Goal: Information Seeking & Learning: Learn about a topic

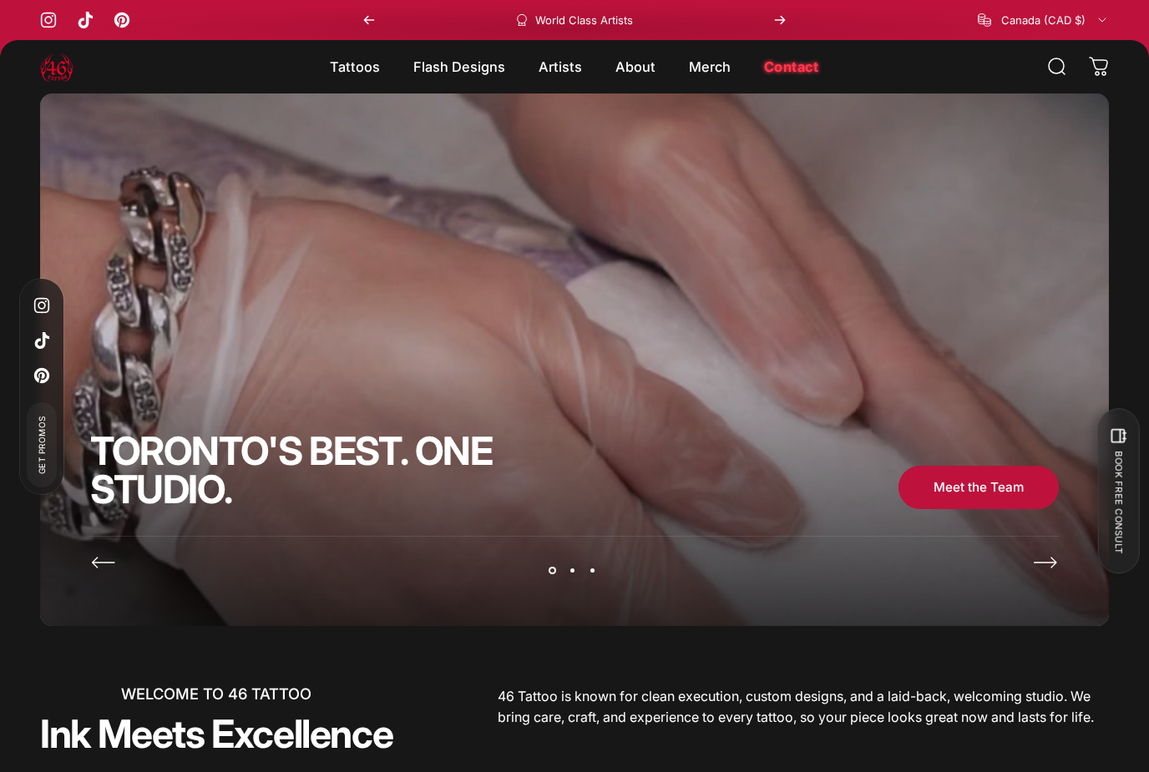
click at [1046, 557] on icon "Next" at bounding box center [1045, 562] width 27 height 27
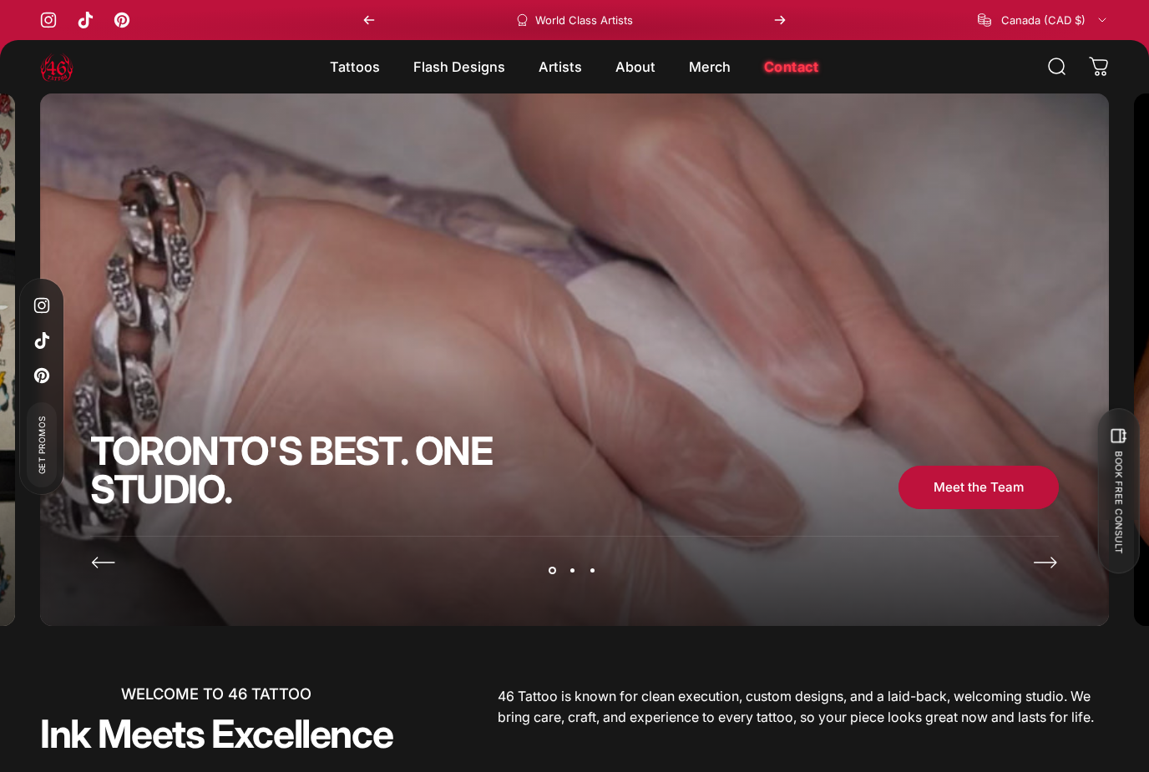
click at [1042, 554] on icon "Next" at bounding box center [1045, 562] width 27 height 27
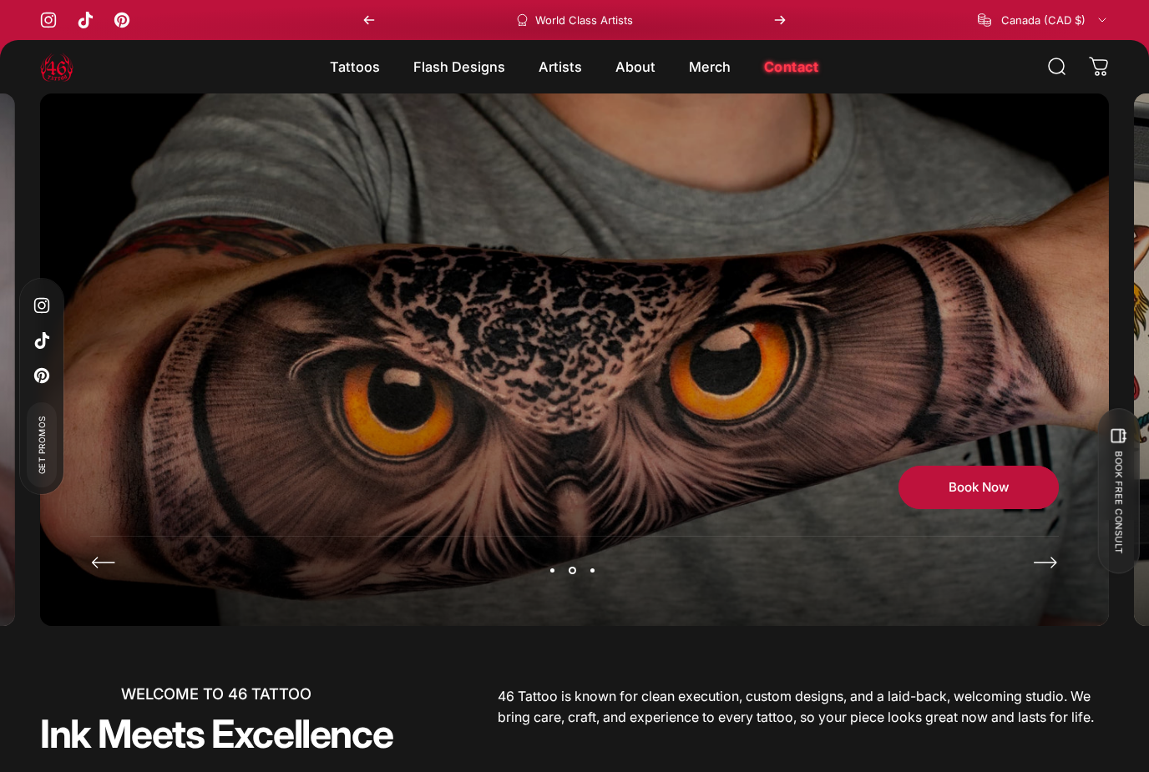
click at [1044, 554] on icon "Next" at bounding box center [1045, 562] width 27 height 27
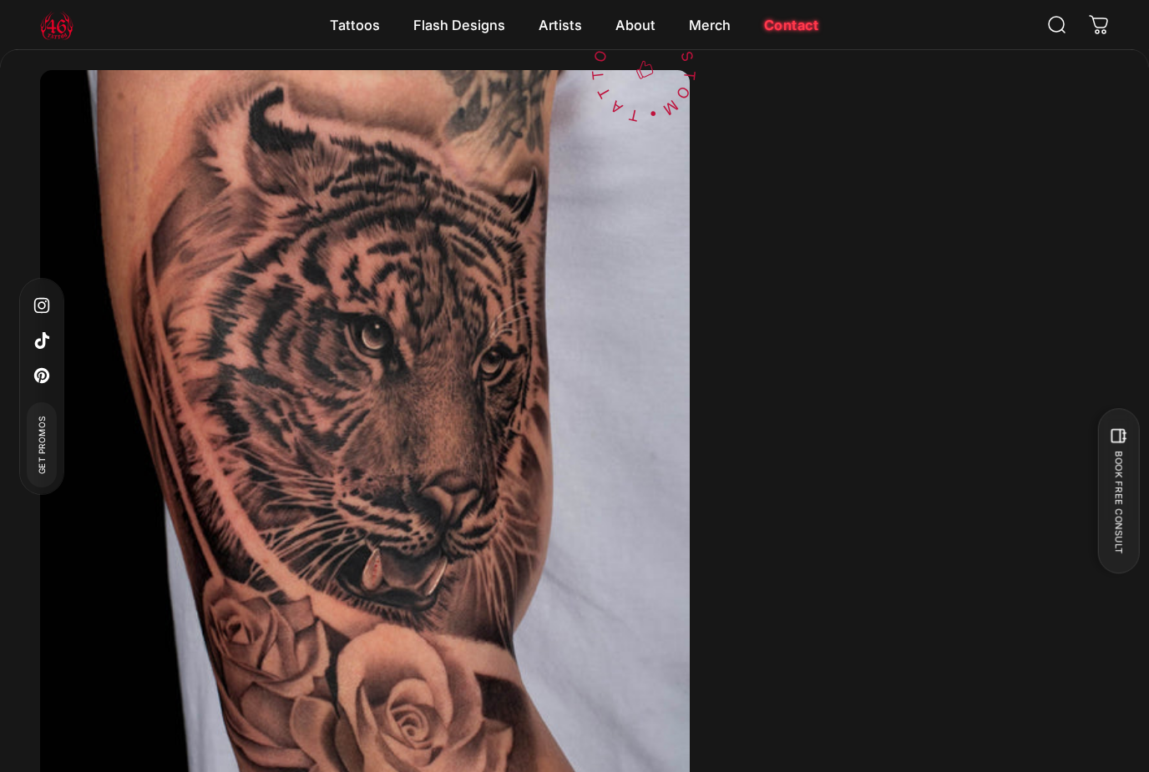
scroll to position [4222, 0]
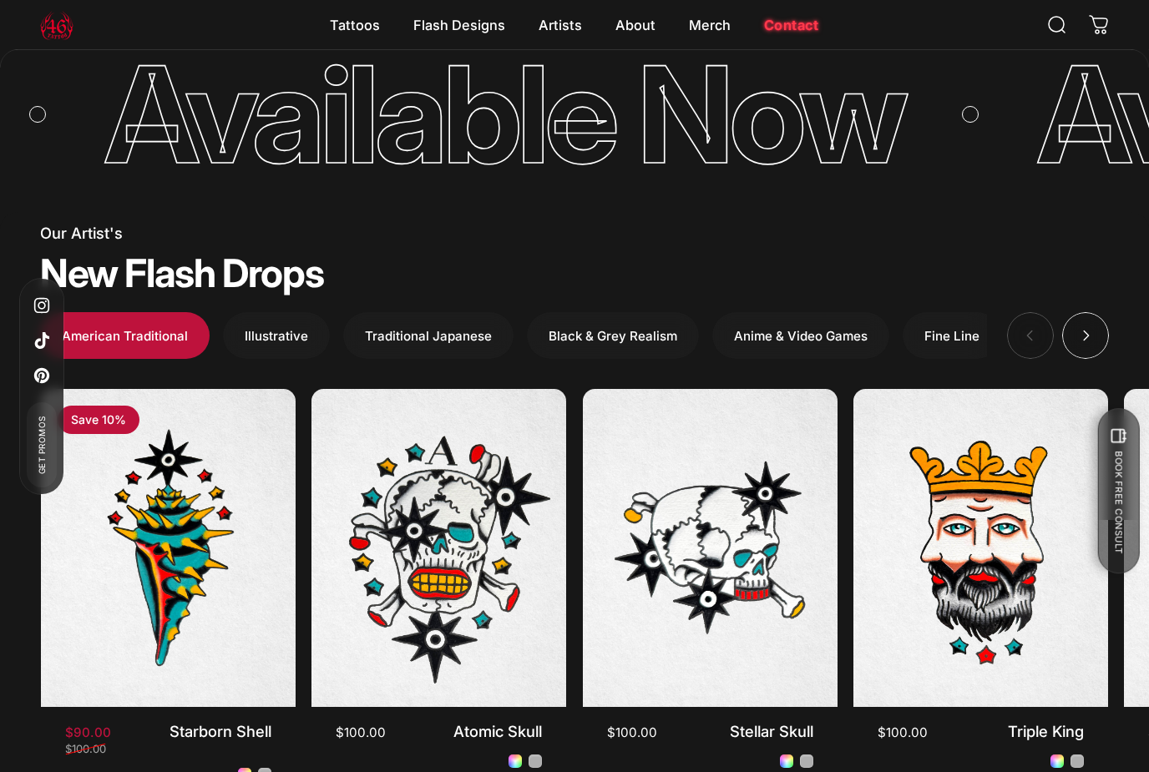
click at [279, 318] on button "Illustrative" at bounding box center [276, 335] width 107 height 47
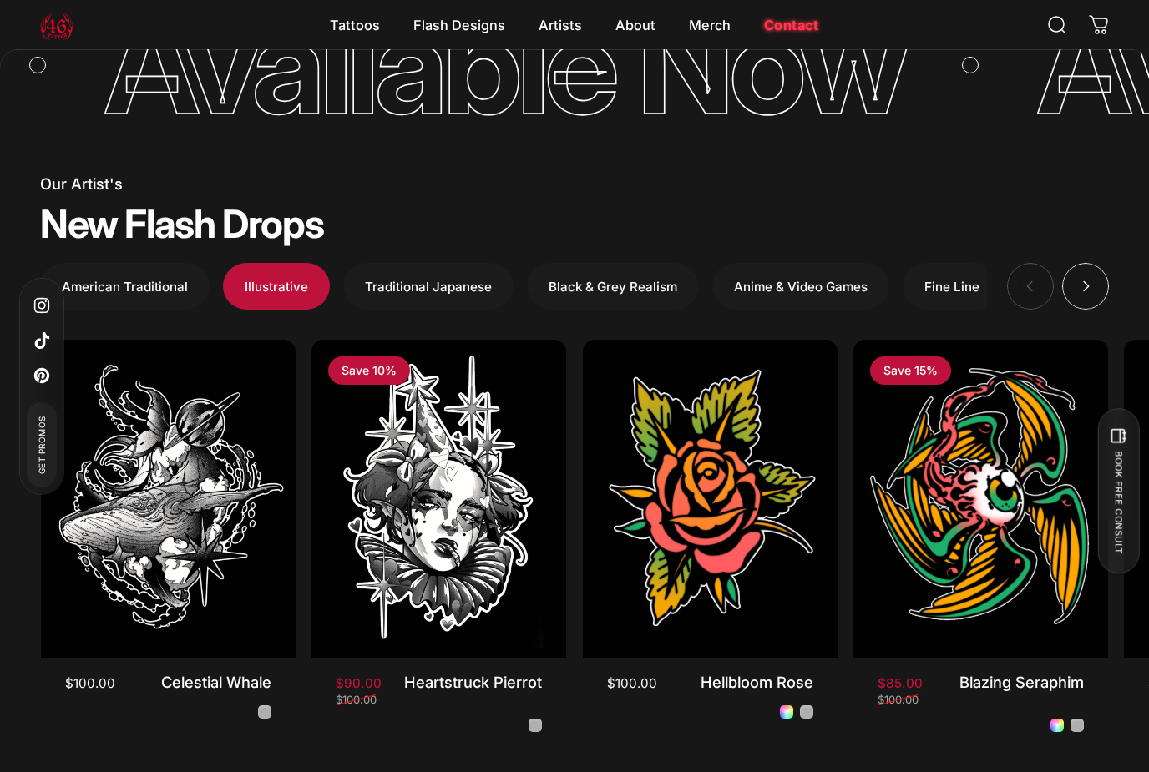
scroll to position [5218, 0]
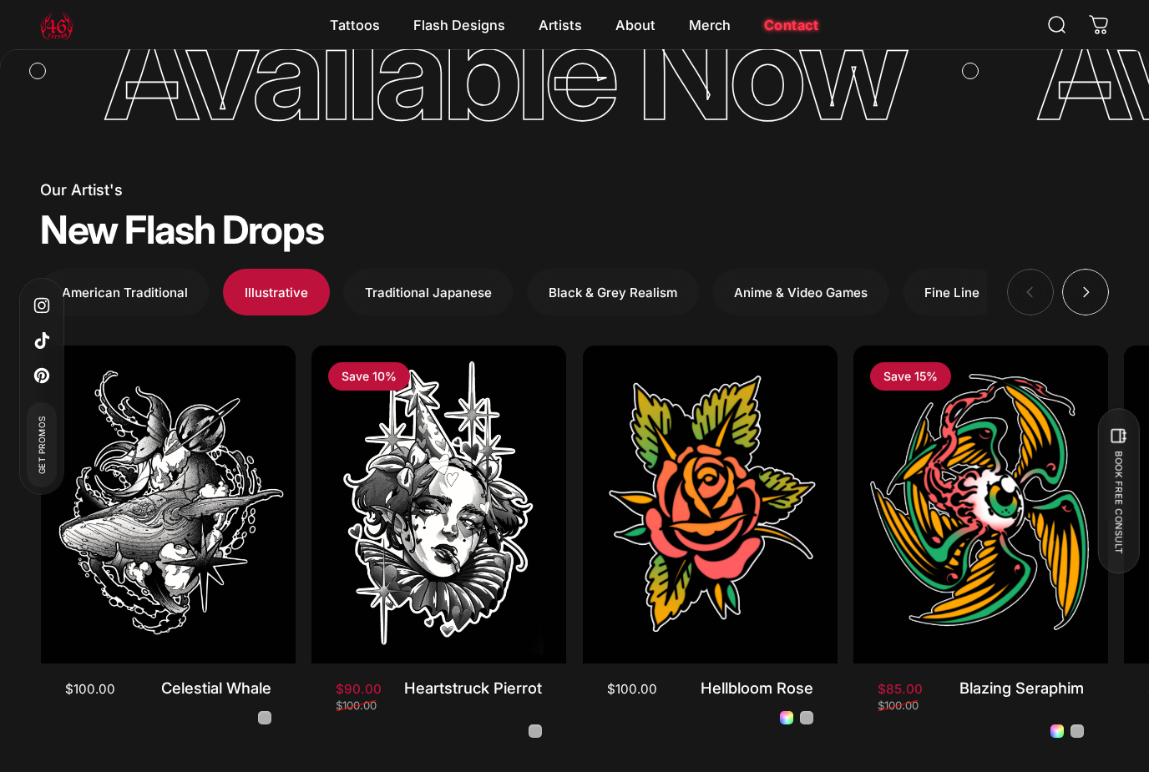
click at [129, 539] on img "Celestial Whale" at bounding box center [168, 505] width 255 height 318
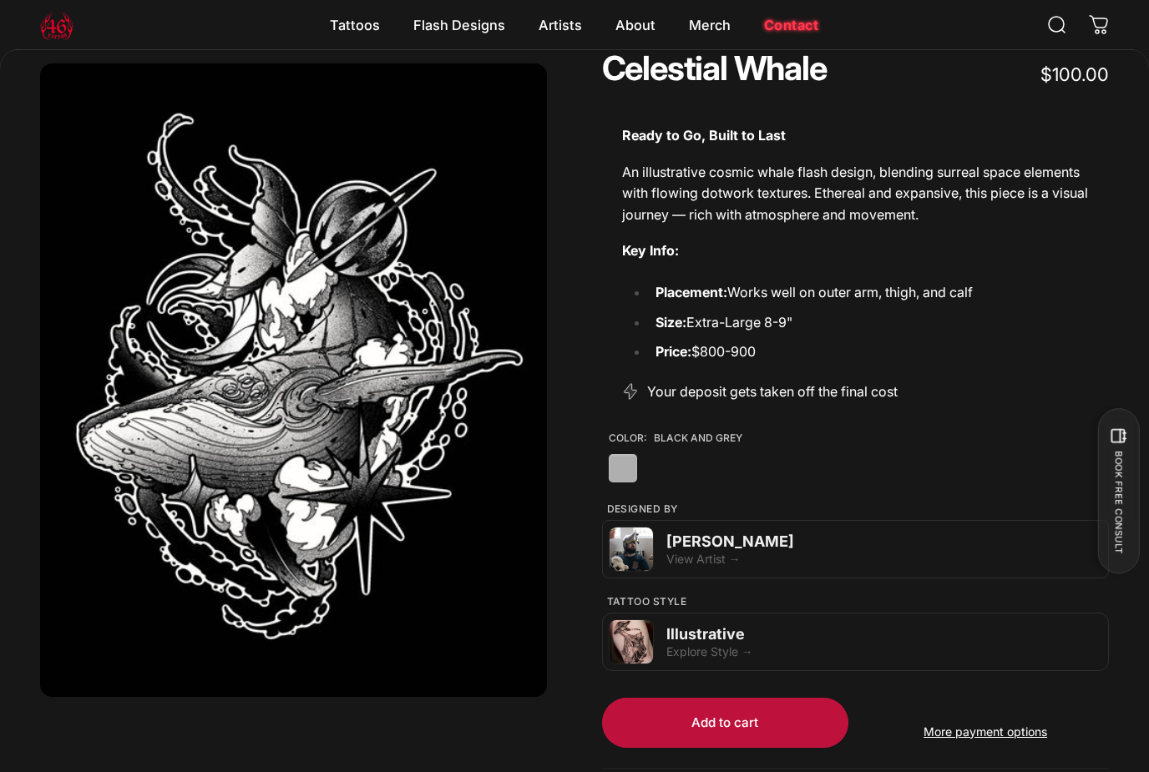
scroll to position [147, 0]
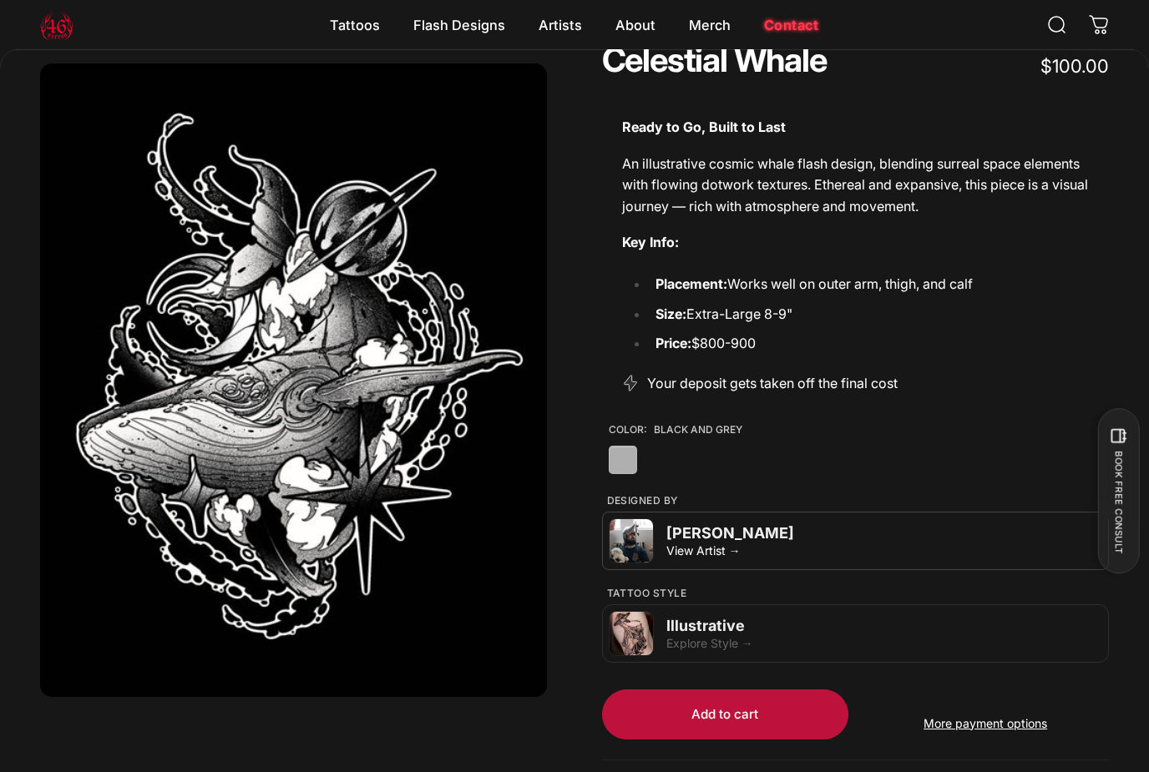
click at [723, 536] on div "[PERSON_NAME]" at bounding box center [883, 533] width 435 height 18
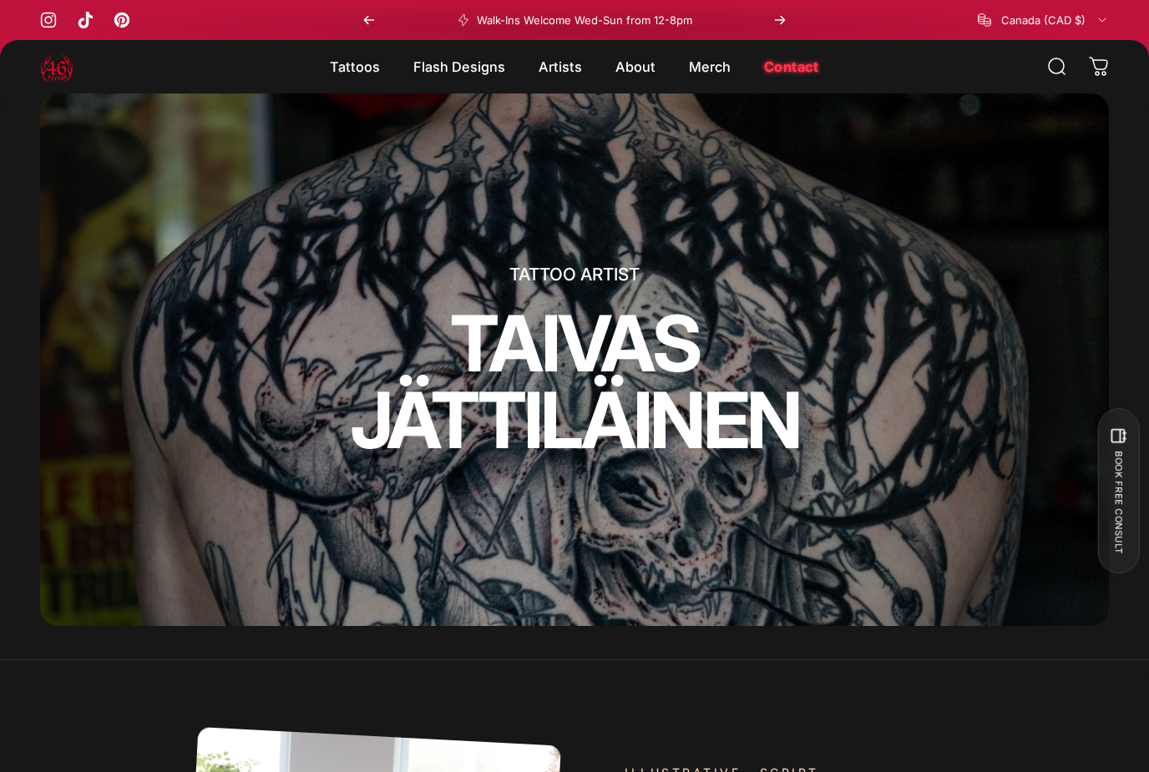
click at [460, 50] on magnet-element "Flash Designs Flash Designs" at bounding box center [459, 66] width 125 height 35
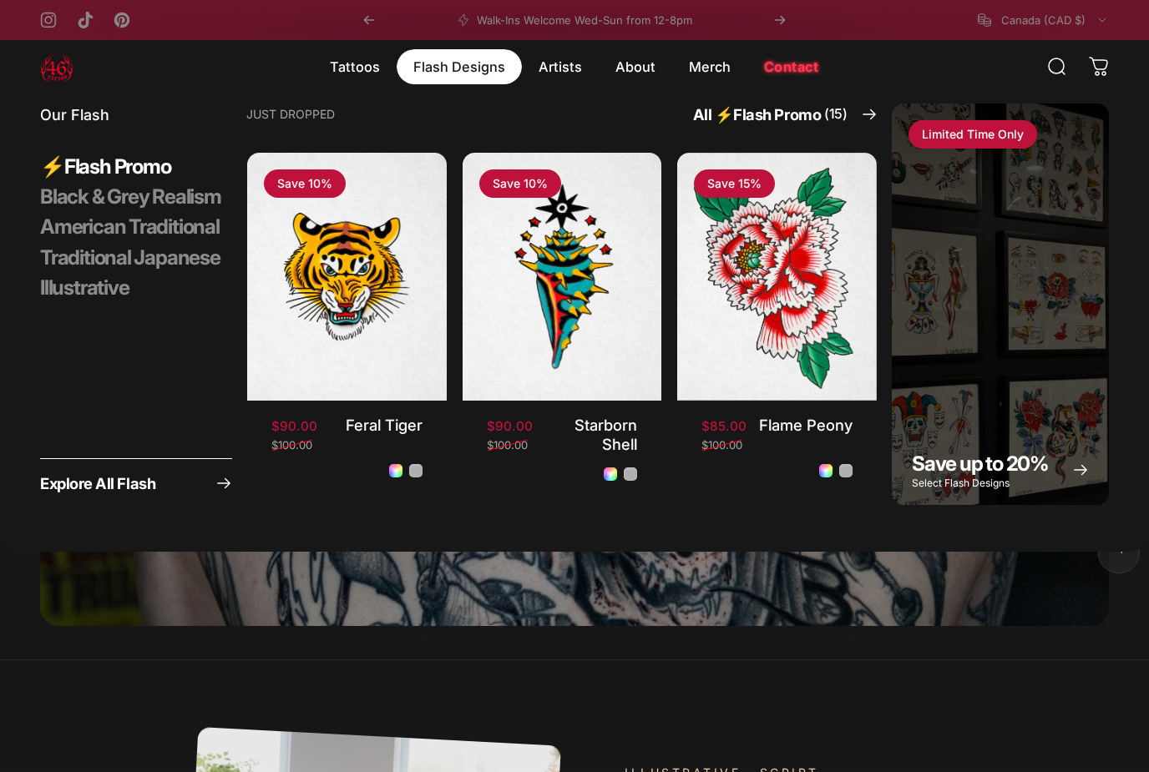
click at [1034, 672] on span at bounding box center [574, 386] width 1149 height 772
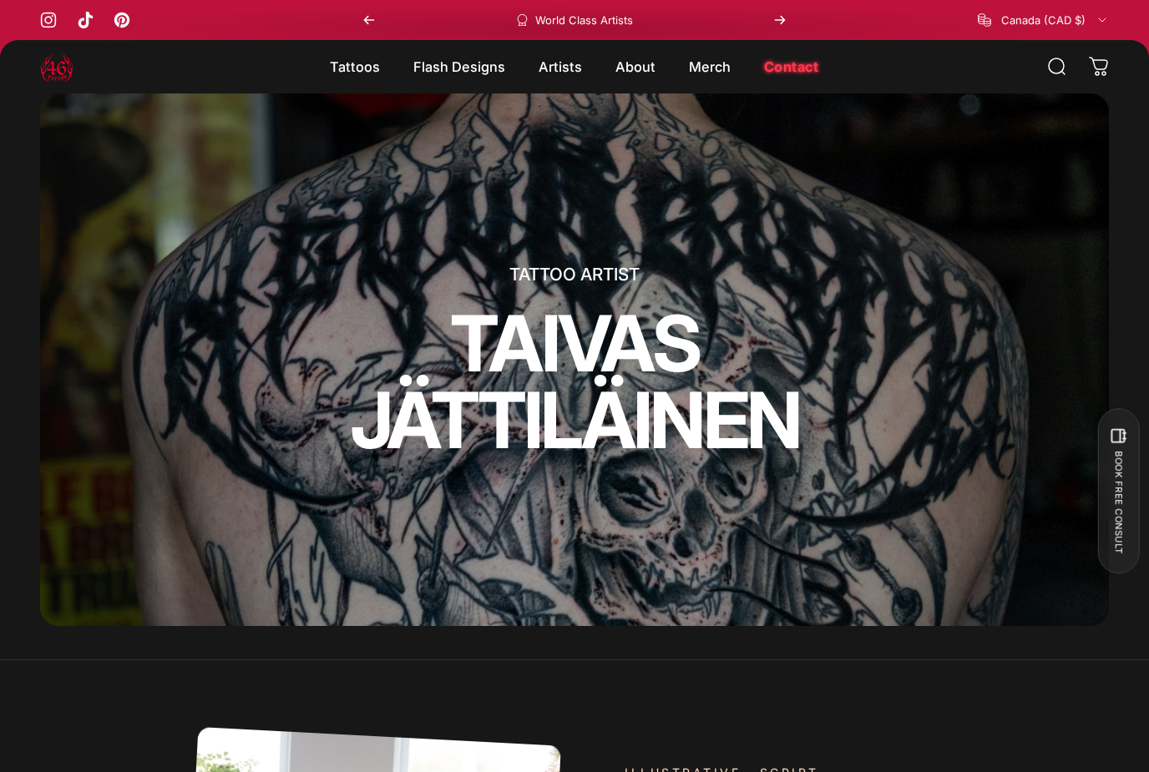
click at [491, 67] on magnet-element "Flash Designs Flash Designs" at bounding box center [459, 66] width 125 height 35
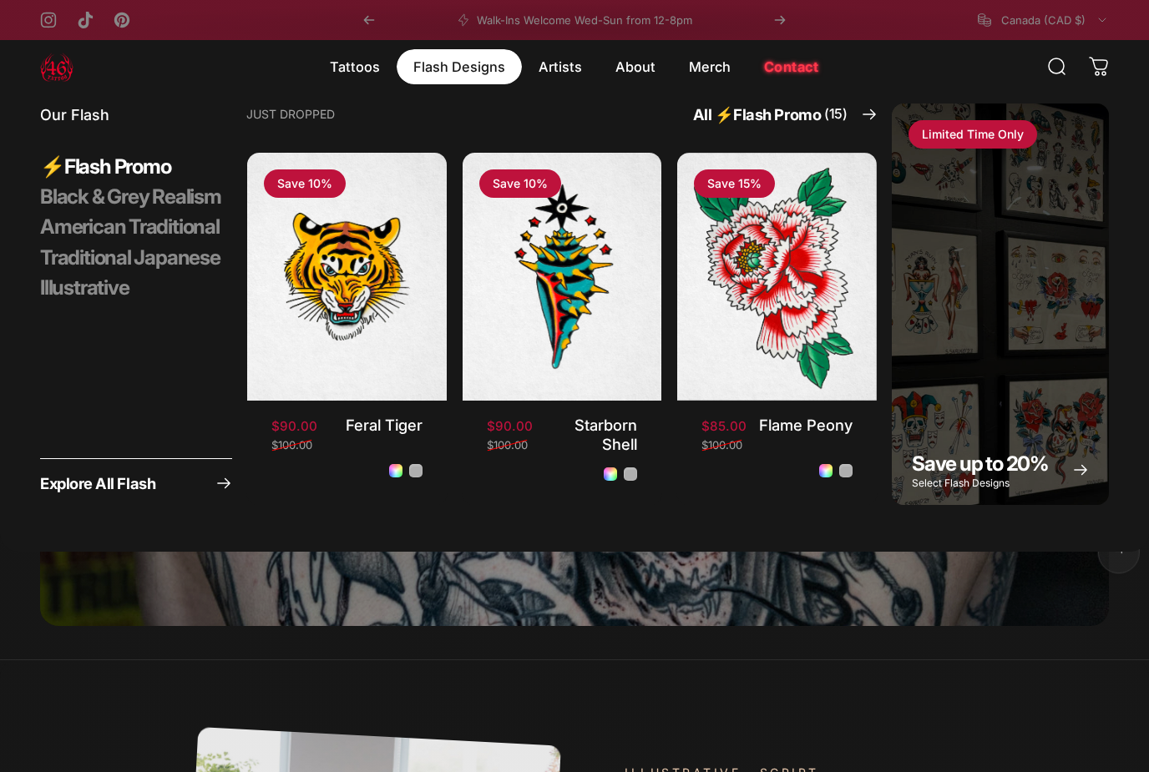
click at [84, 476] on span "Explore All Flash" at bounding box center [97, 483] width 115 height 15
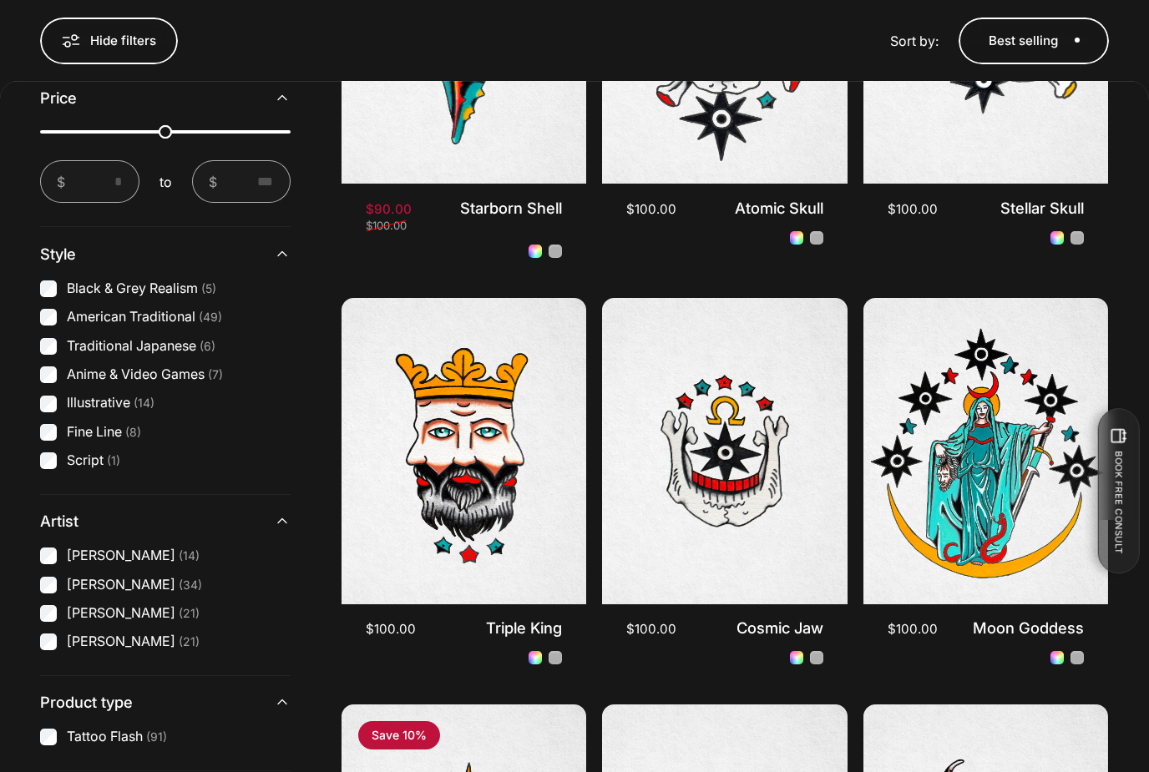
scroll to position [811, 0]
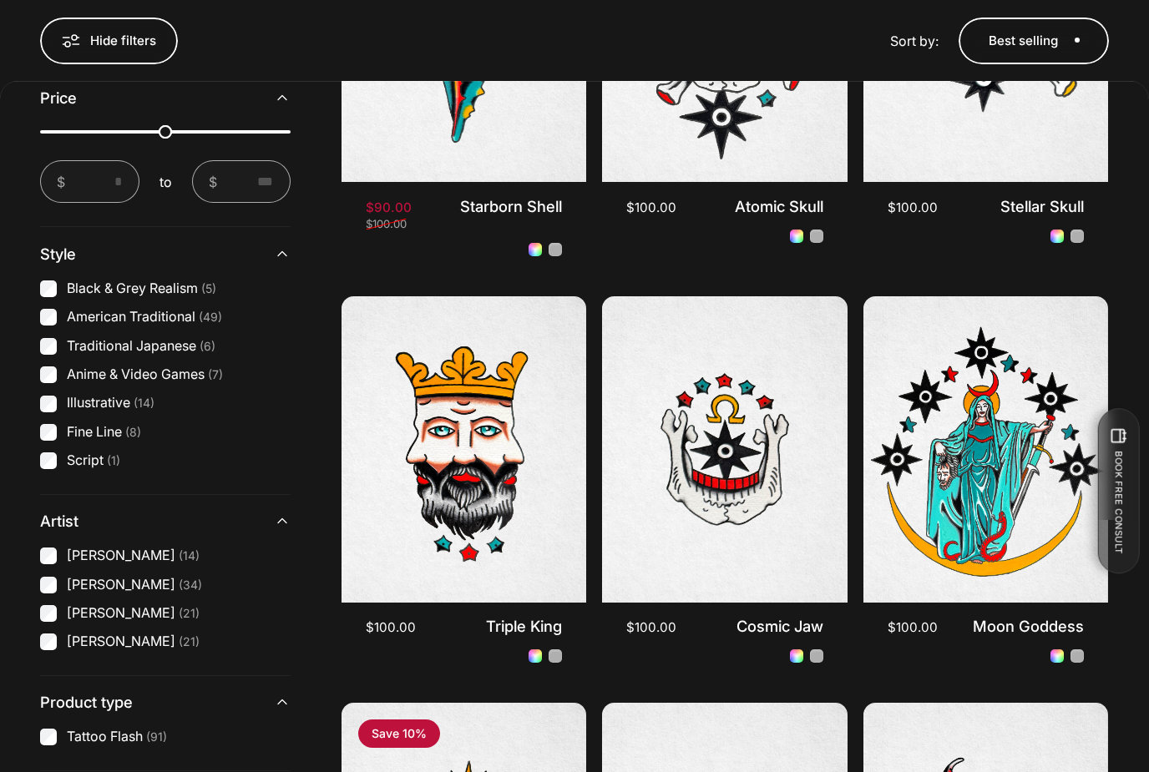
click at [48, 548] on summary "Artist" at bounding box center [165, 521] width 251 height 53
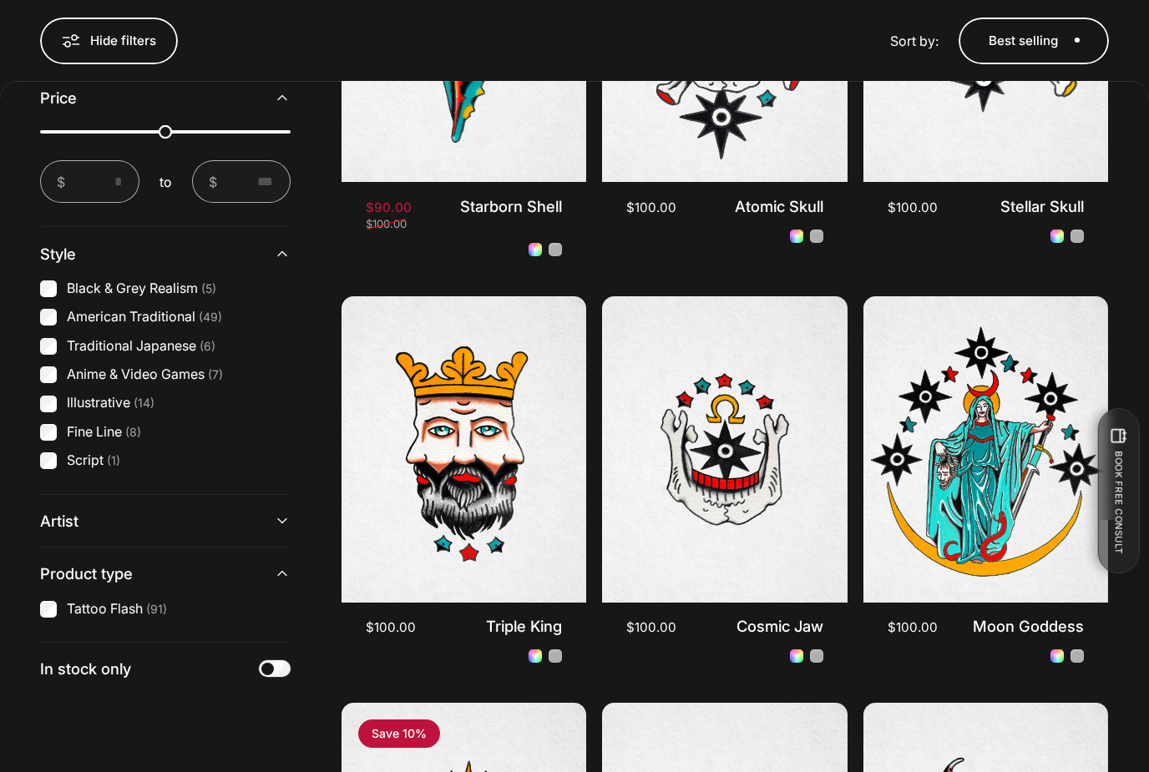
click at [53, 523] on span "Artist" at bounding box center [59, 521] width 38 height 18
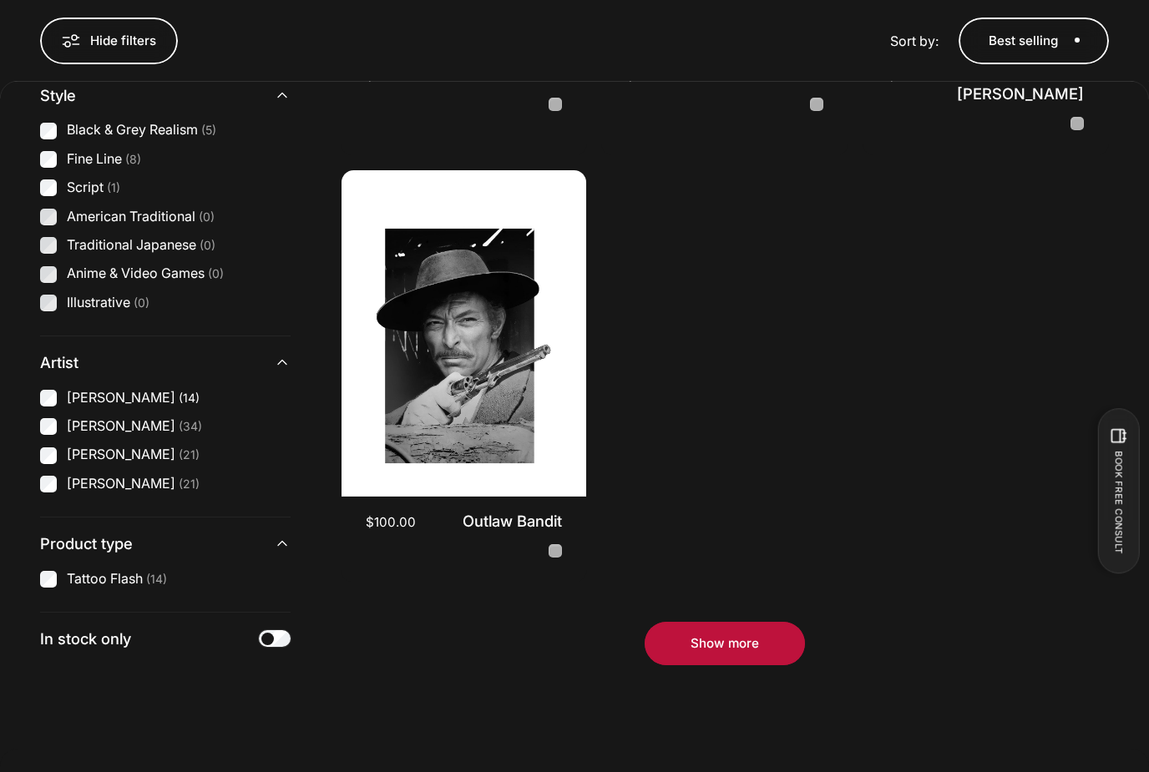
scroll to position [1828, 0]
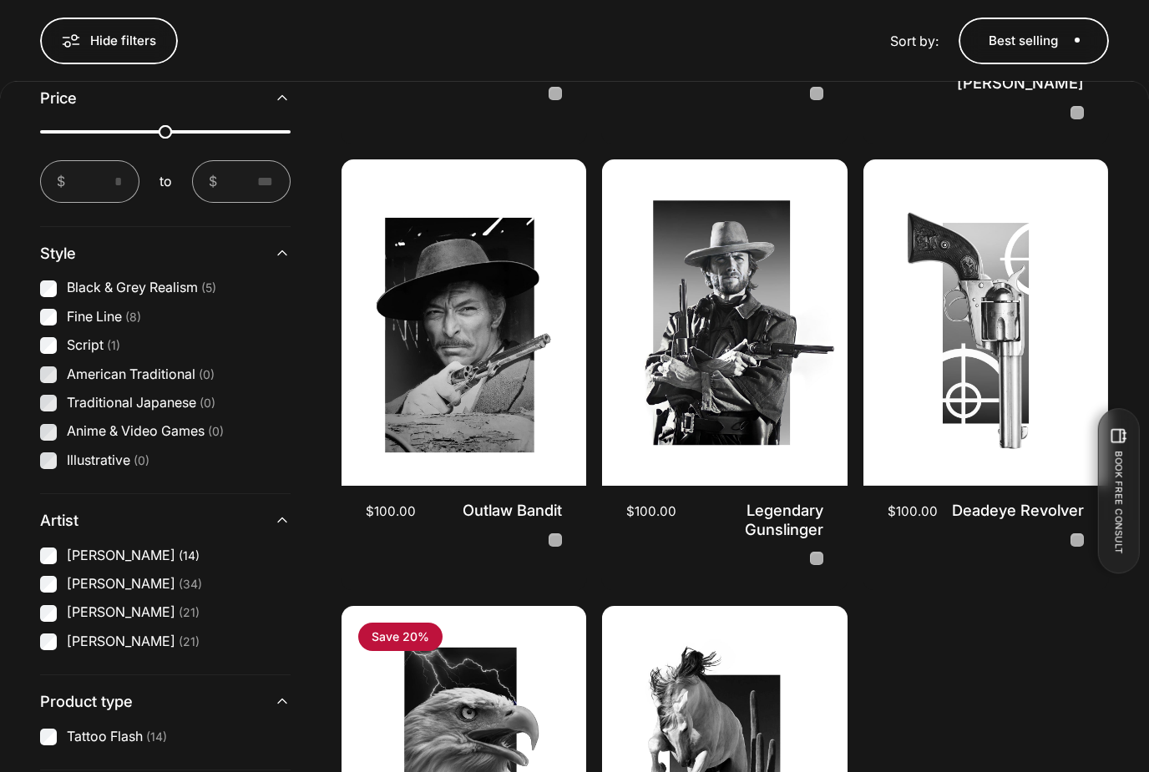
click at [747, 336] on img "Legendary Gunslinger" at bounding box center [724, 322] width 245 height 326
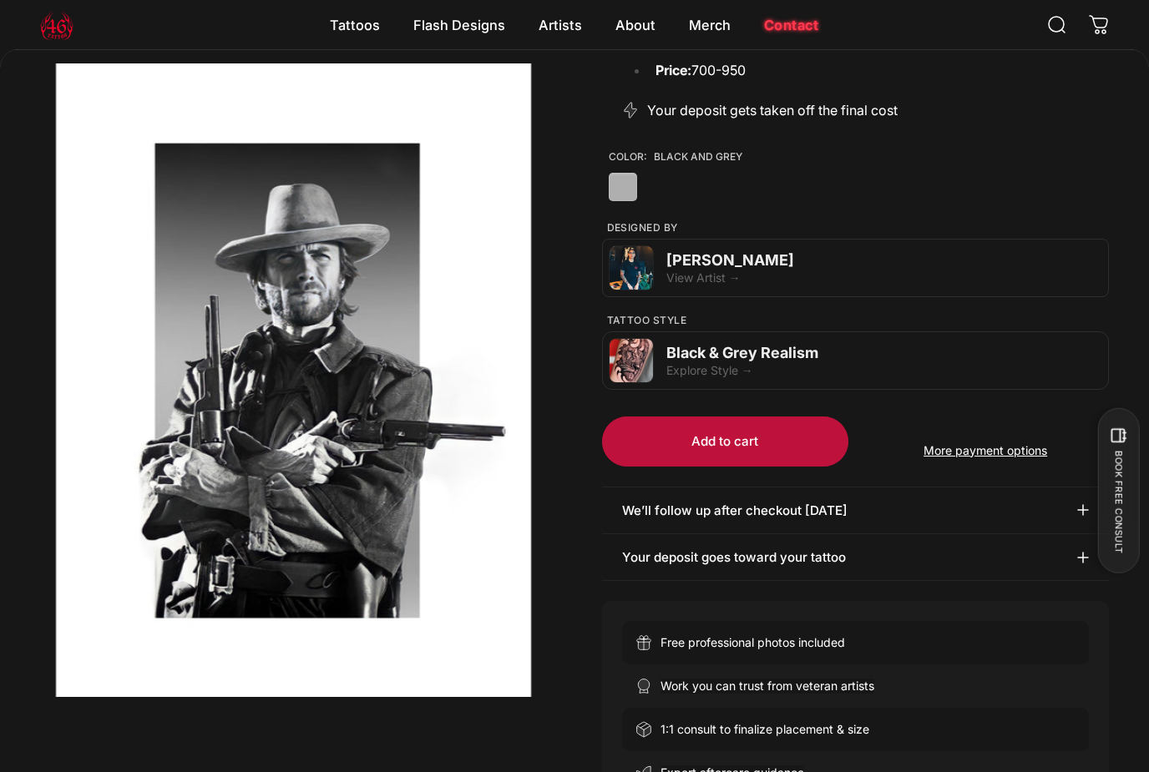
scroll to position [372, 0]
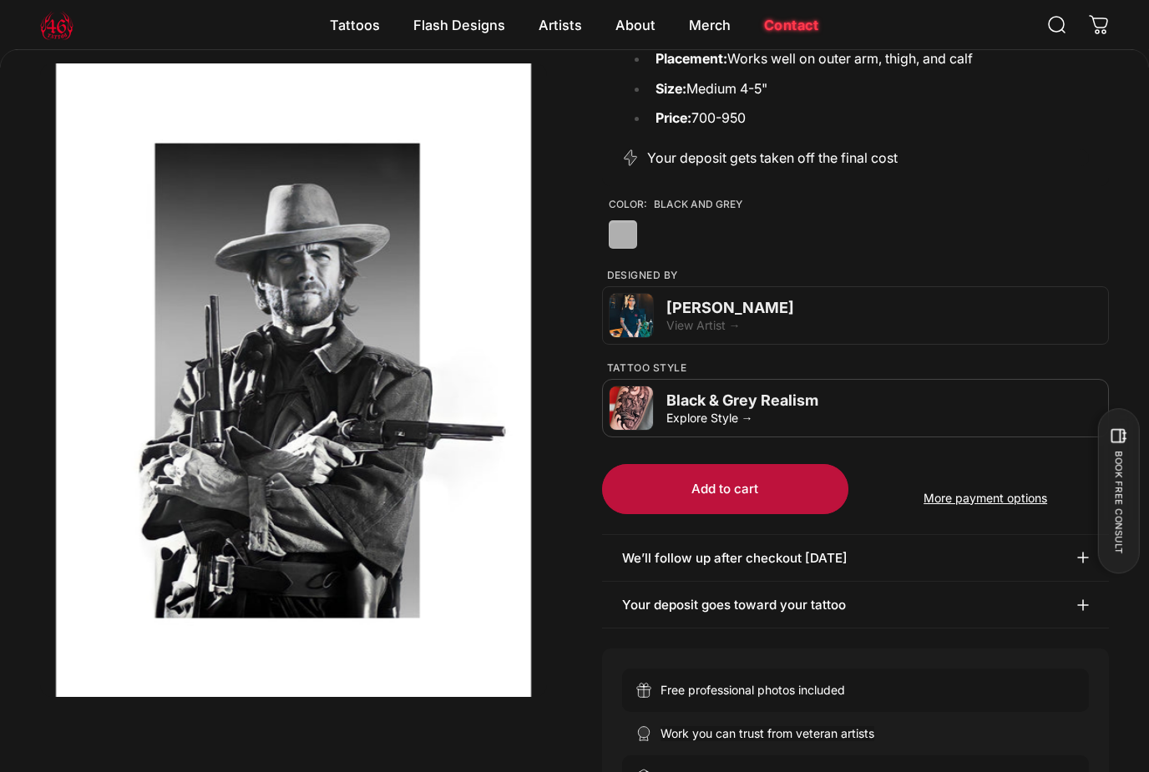
click at [716, 400] on div "Black & Grey Realism" at bounding box center [883, 401] width 435 height 18
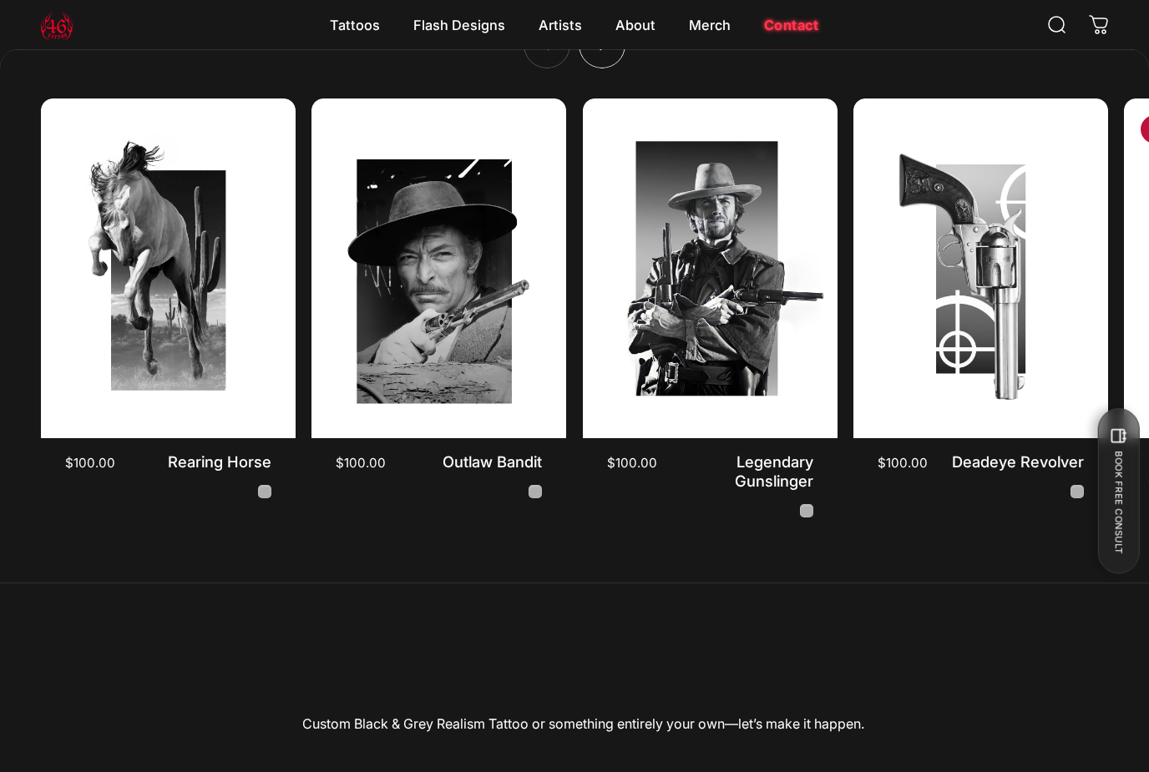
scroll to position [4456, 0]
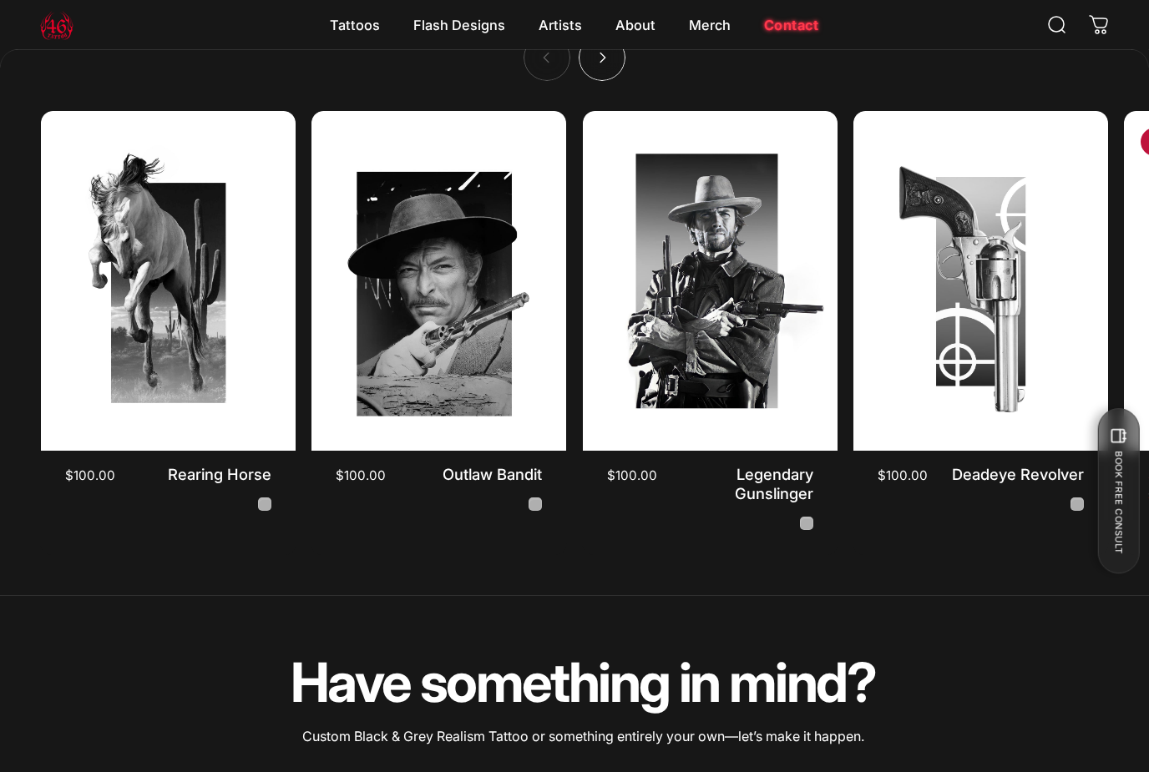
click at [999, 396] on img "Deadeye Revolver" at bounding box center [980, 281] width 255 height 340
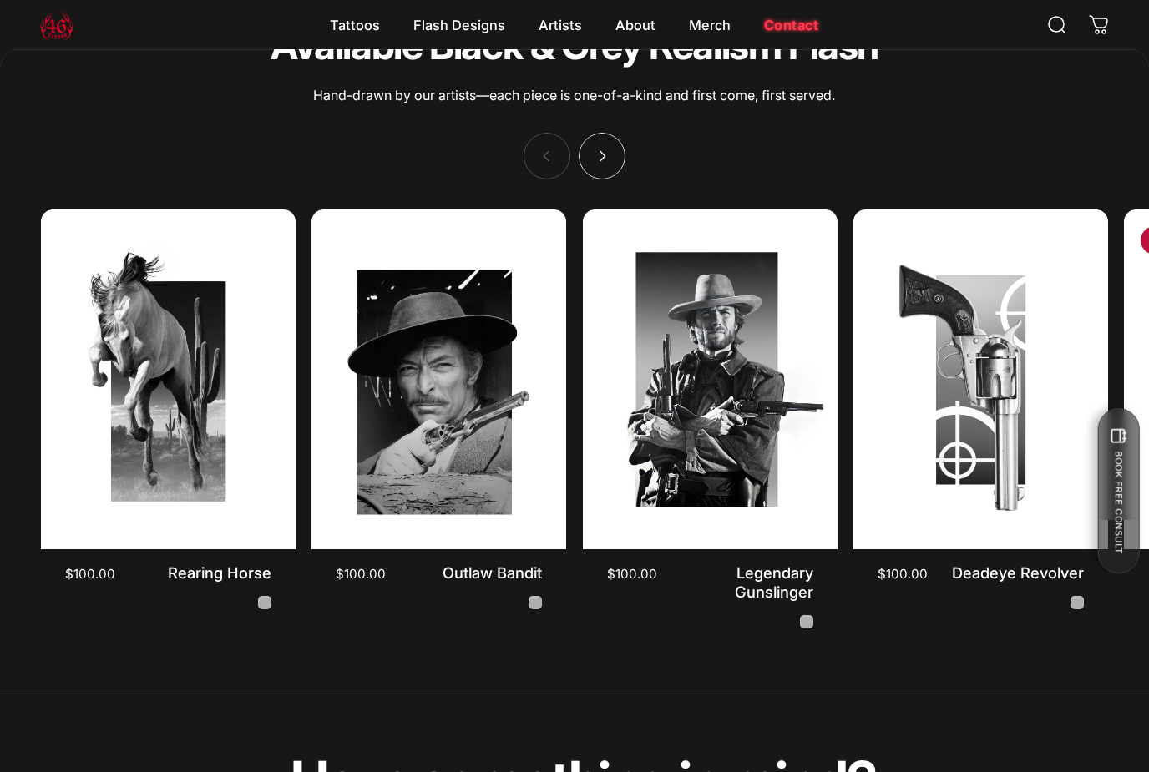
click at [703, 443] on img "Legendary Gunslinger" at bounding box center [710, 380] width 255 height 340
click at [105, 364] on img "Rearing Horse" at bounding box center [168, 380] width 255 height 340
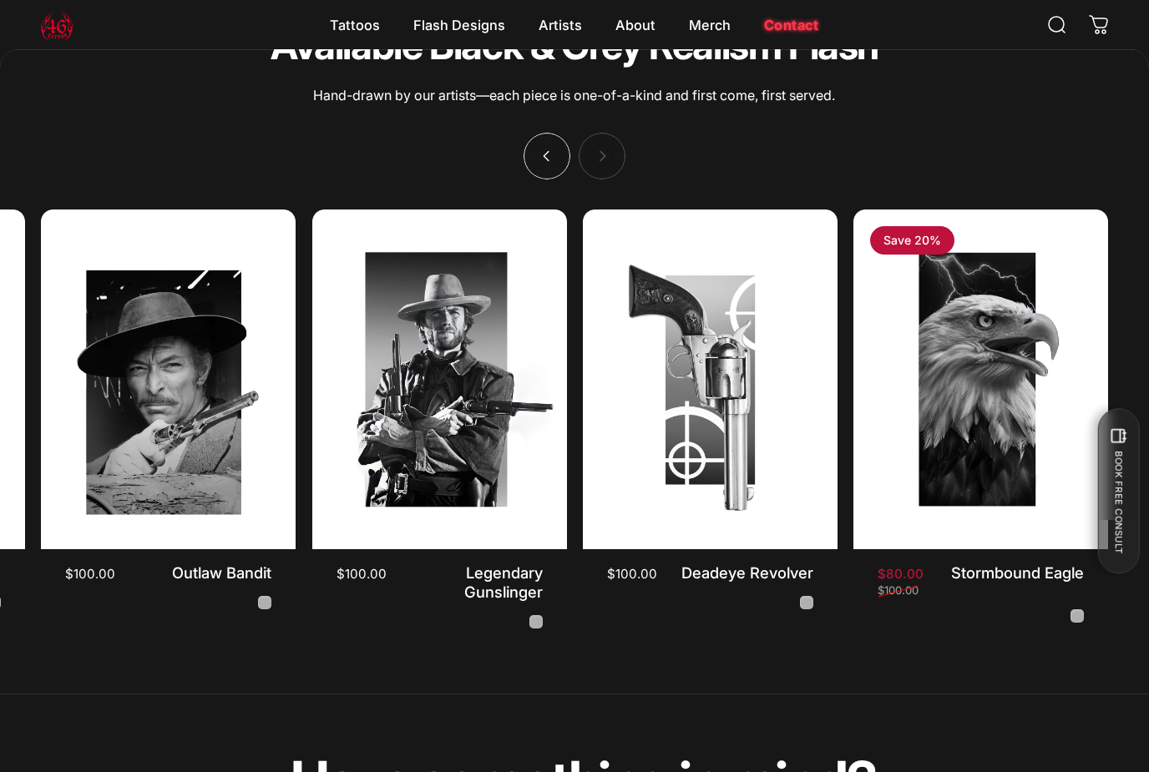
scroll to position [0, 271]
click at [1028, 478] on img "Stormbound Eagle" at bounding box center [980, 380] width 255 height 340
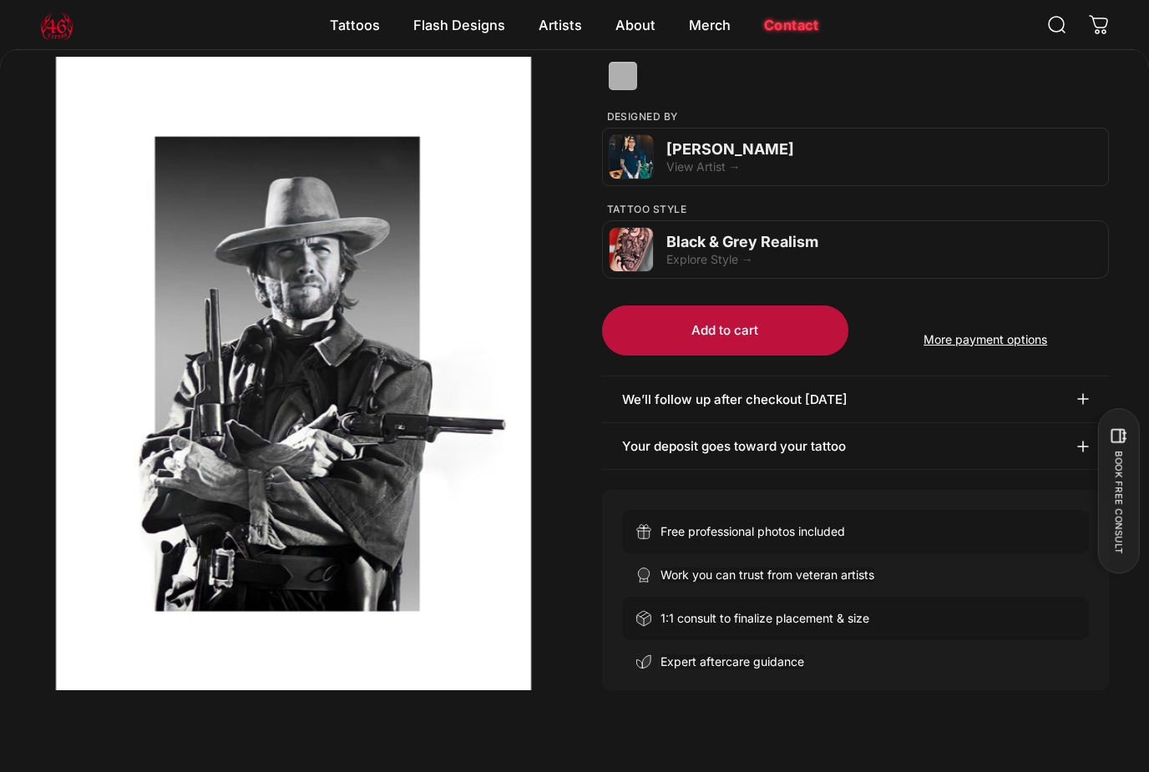
scroll to position [523, 0]
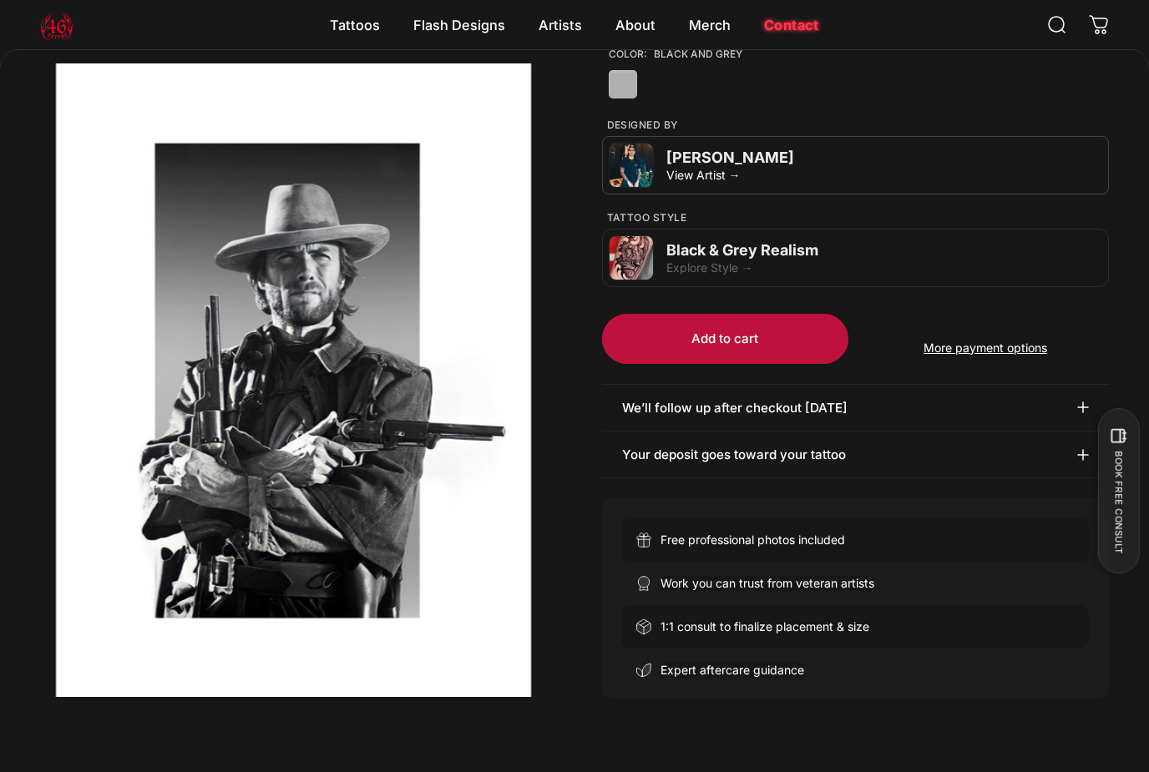
click at [726, 160] on div "[PERSON_NAME]" at bounding box center [883, 158] width 435 height 18
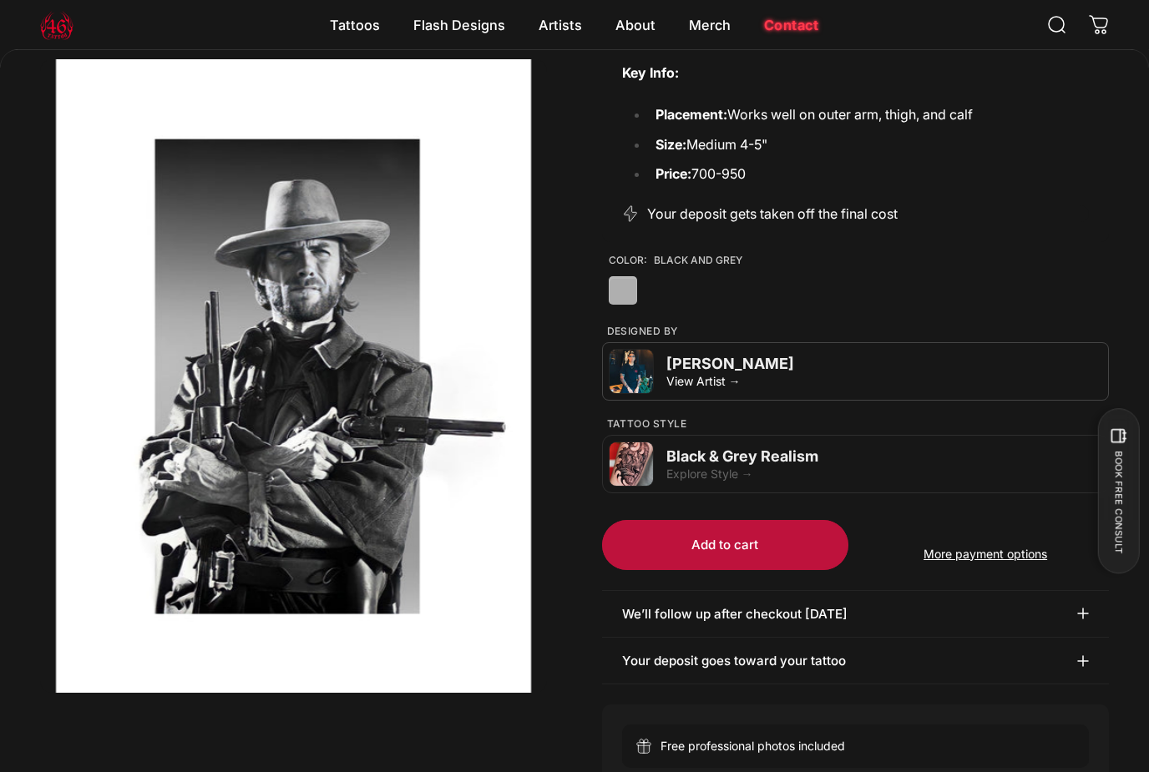
scroll to position [0, 0]
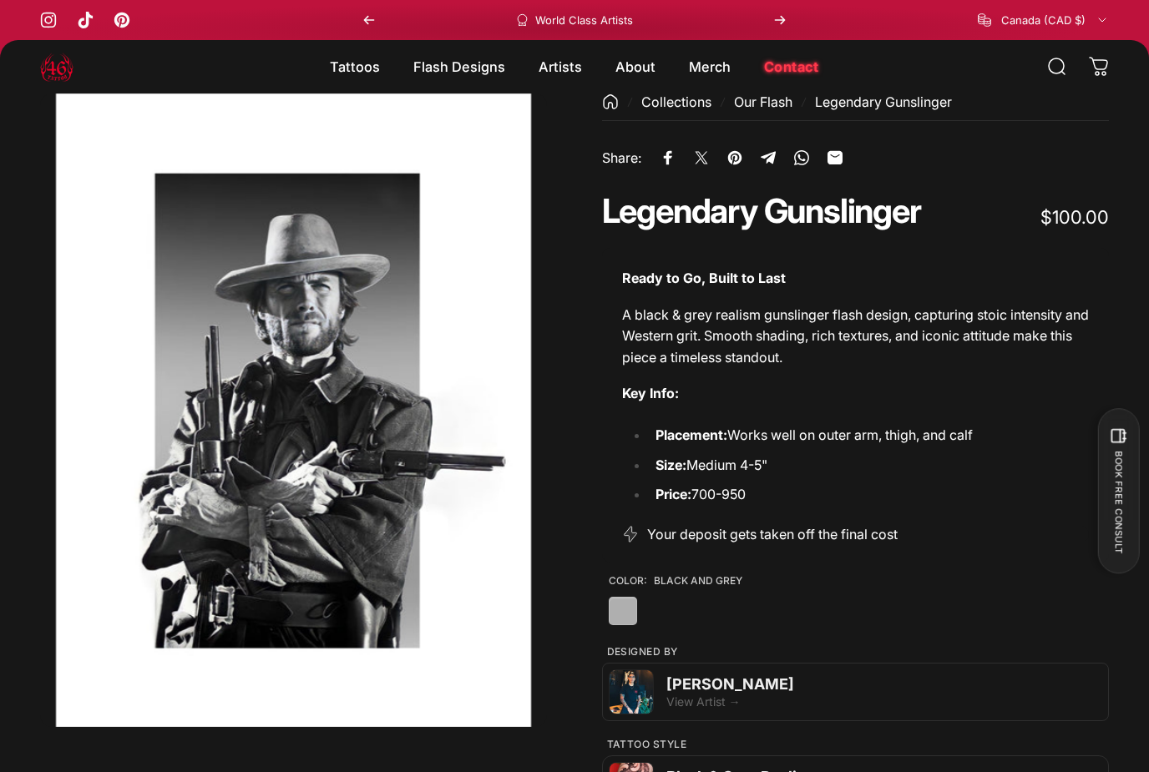
click at [465, 57] on magnet-element "Flash Designs Flash Designs" at bounding box center [459, 66] width 125 height 35
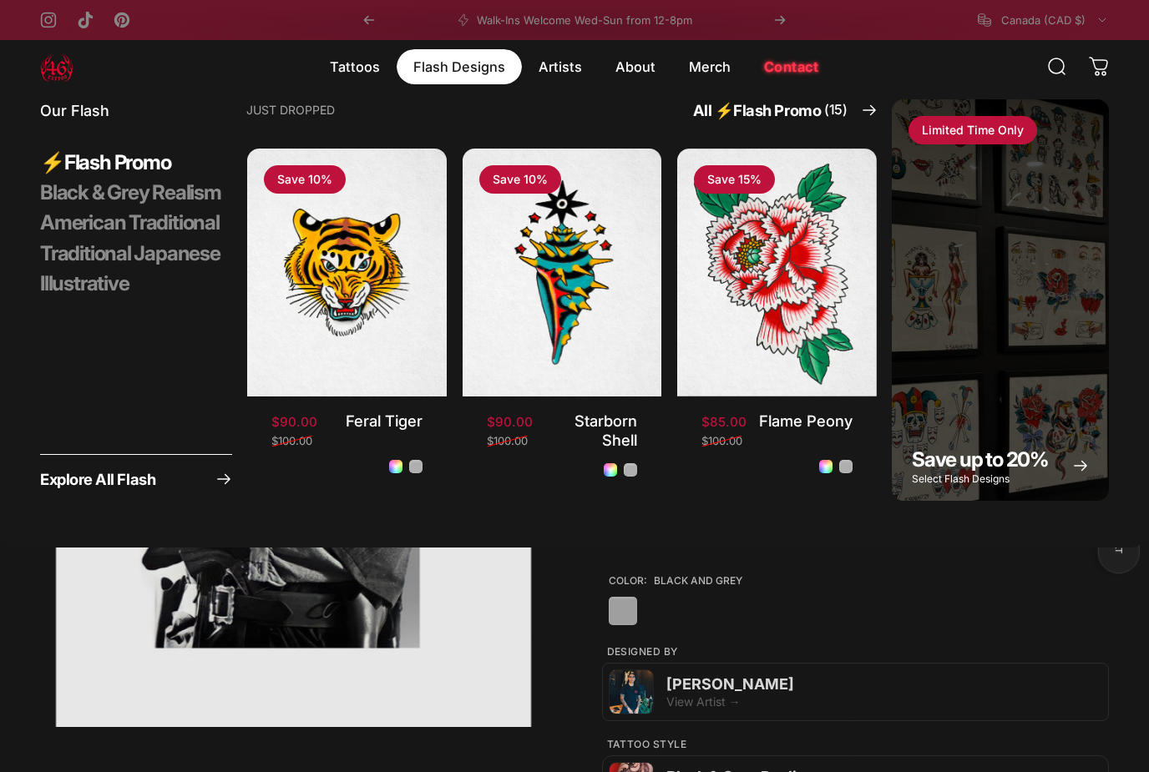
click at [347, 61] on magnet-element "Tattoos Tattoos" at bounding box center [355, 66] width 84 height 35
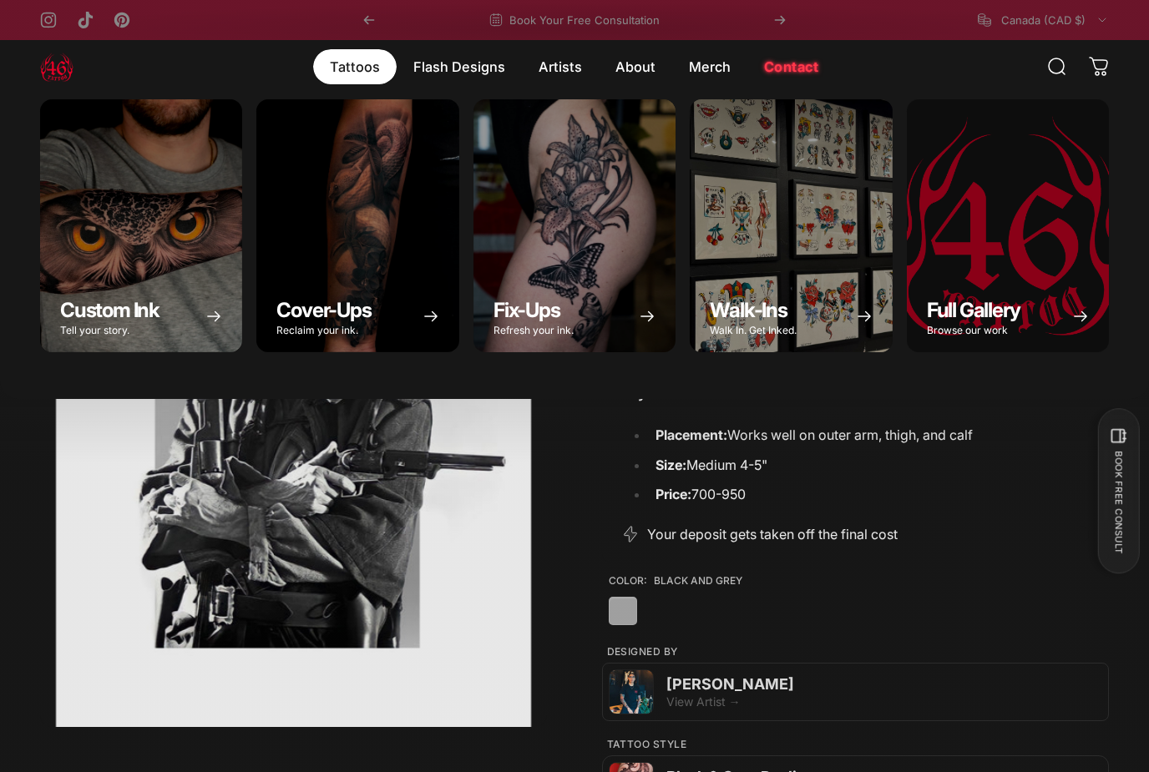
click at [329, 301] on span "Cover-Ups" at bounding box center [323, 310] width 94 height 24
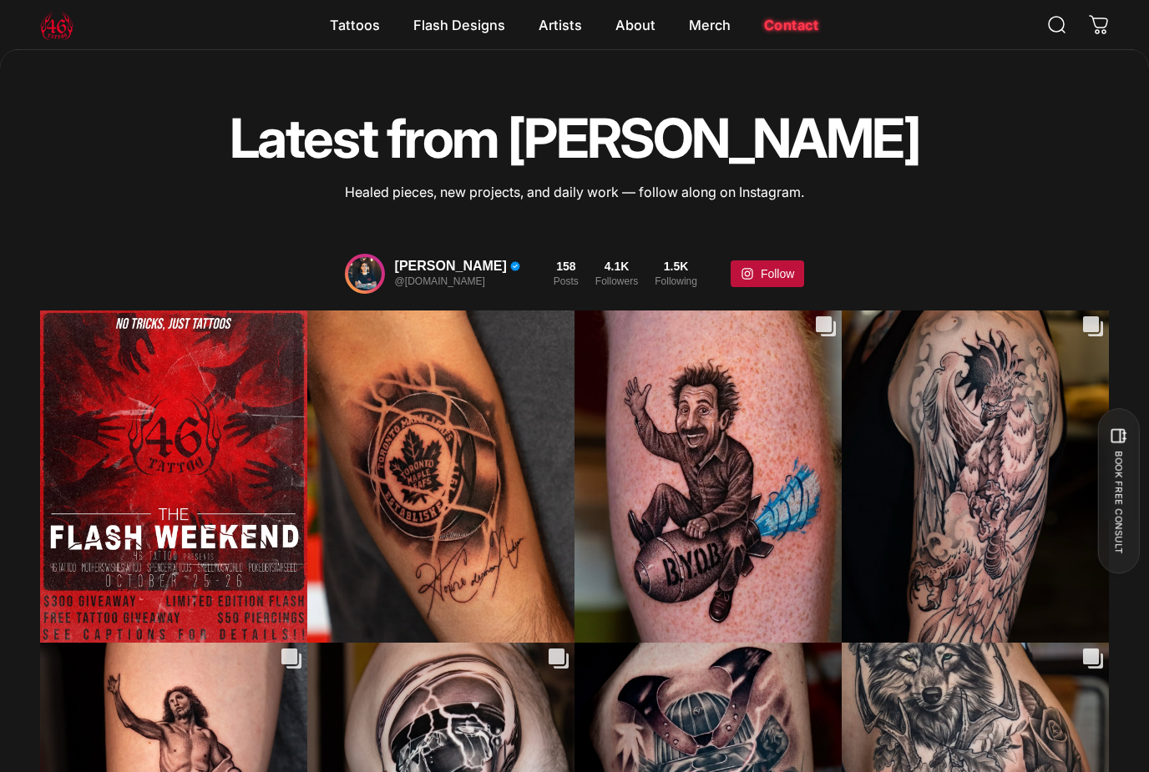
scroll to position [3838, 0]
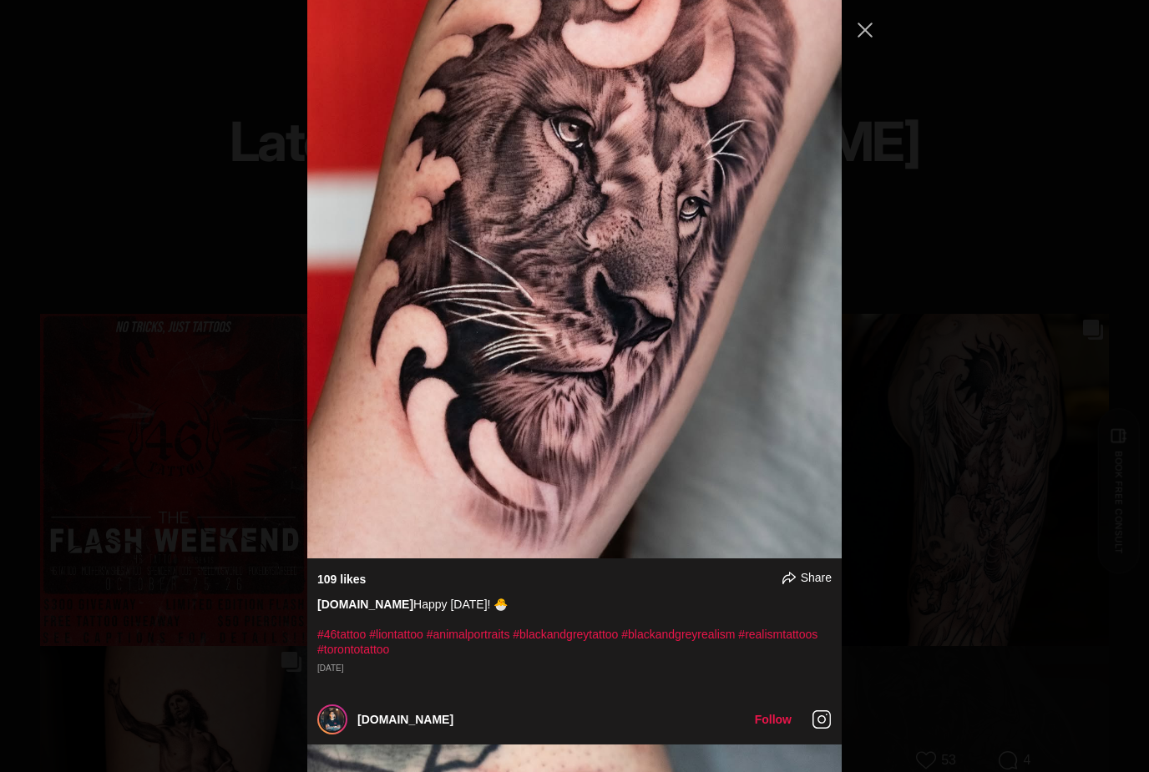
scroll to position [11462, 0]
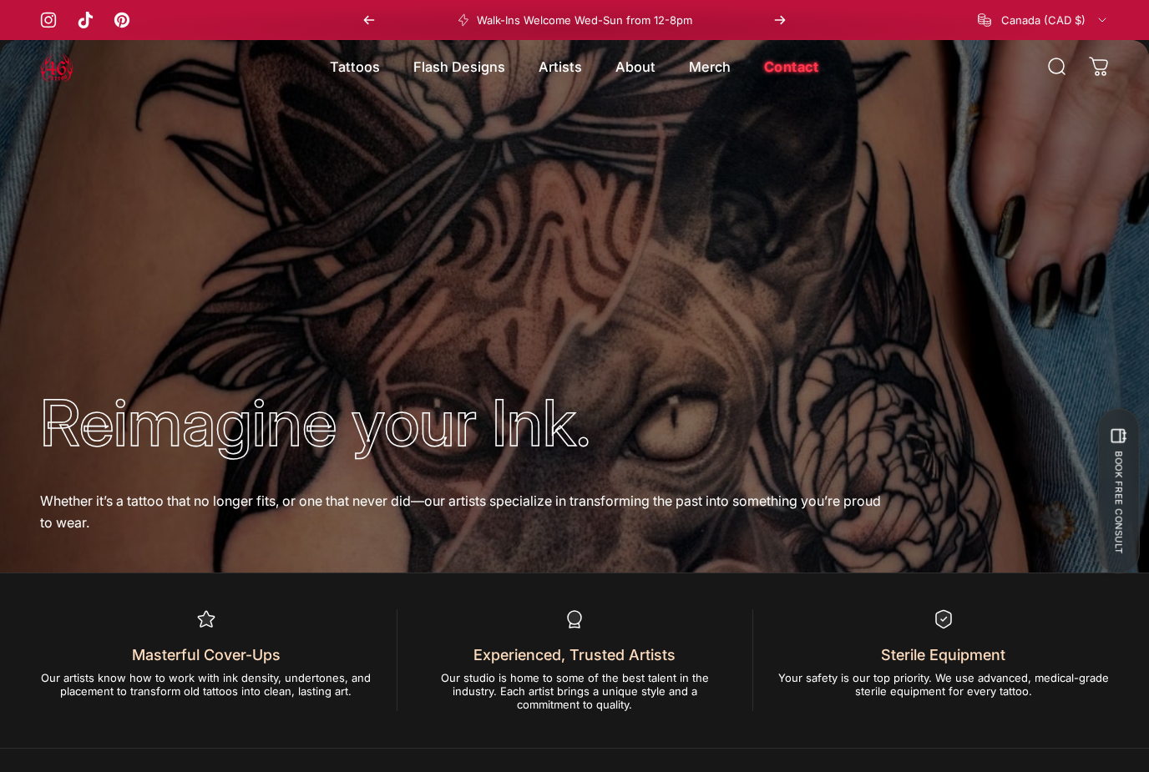
click at [59, 59] on img at bounding box center [56, 66] width 33 height 33
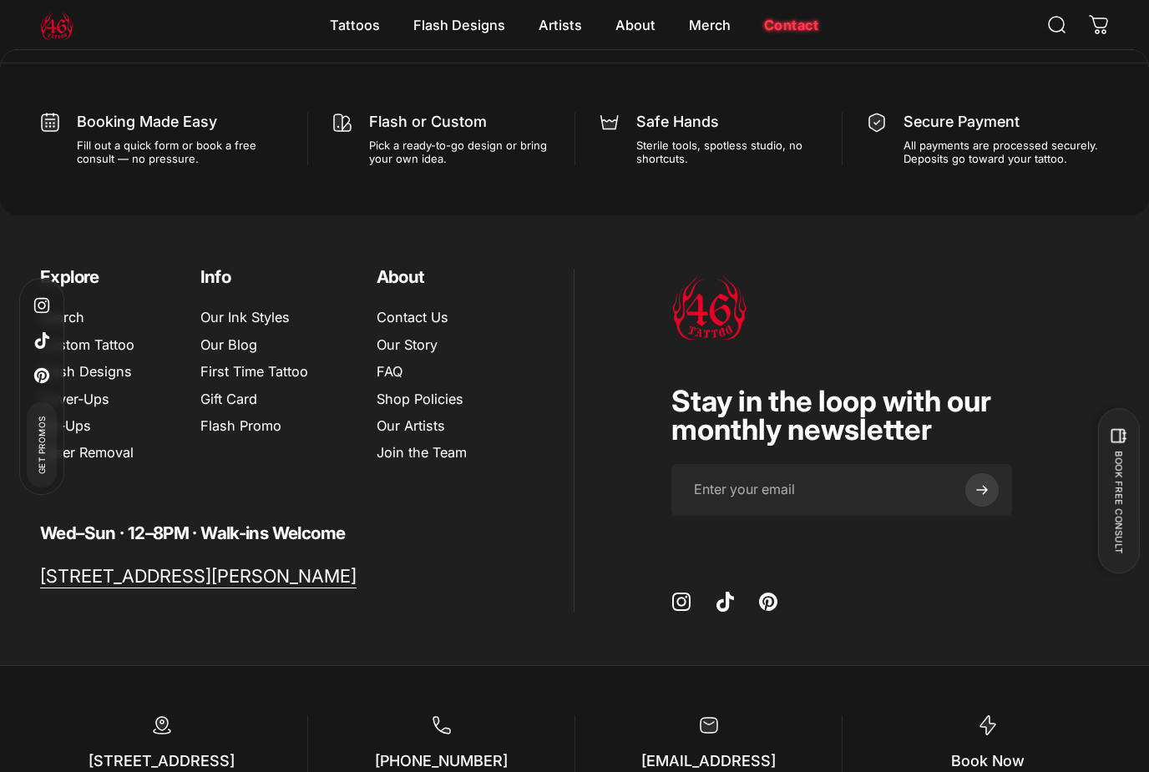
scroll to position [10352, 0]
